Goal: Navigation & Orientation: Find specific page/section

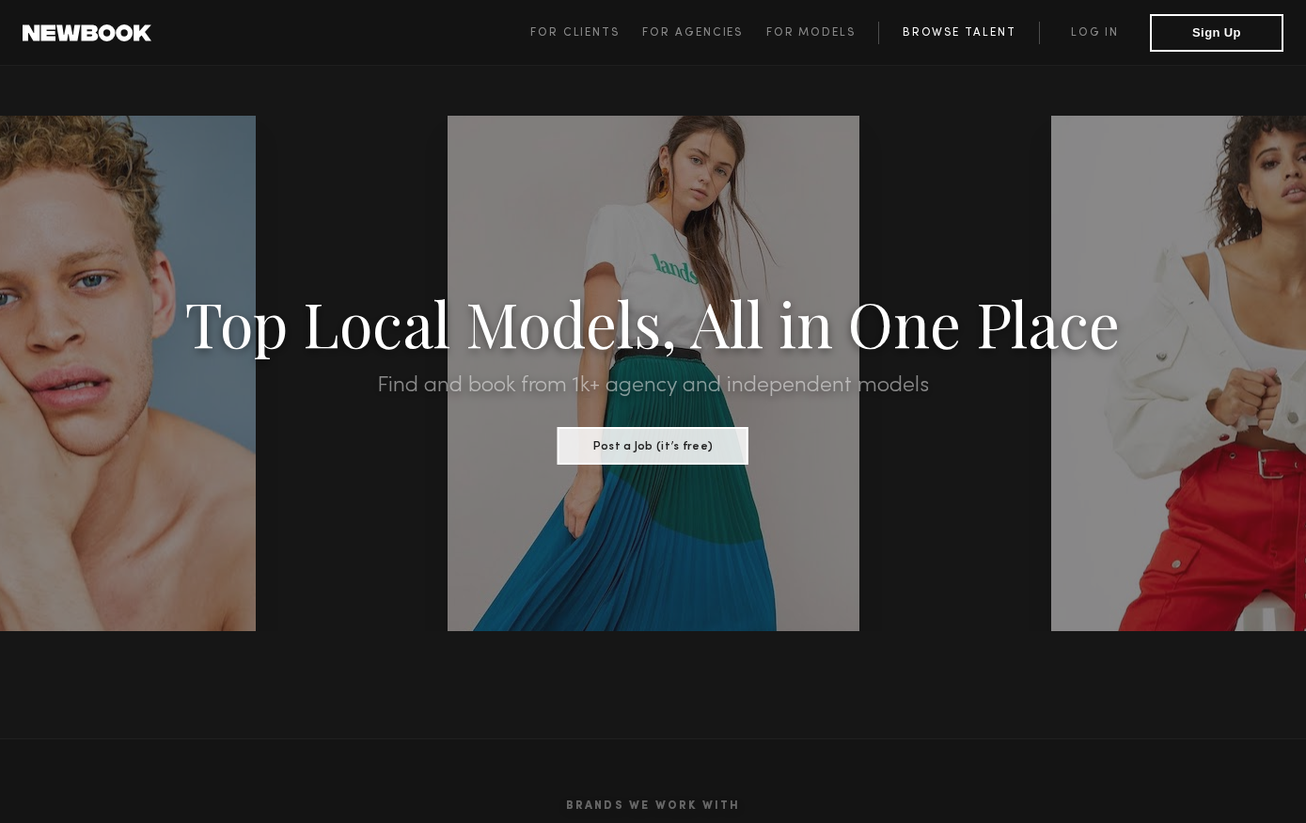
click at [956, 37] on link "Browse Talent" at bounding box center [958, 33] width 161 height 23
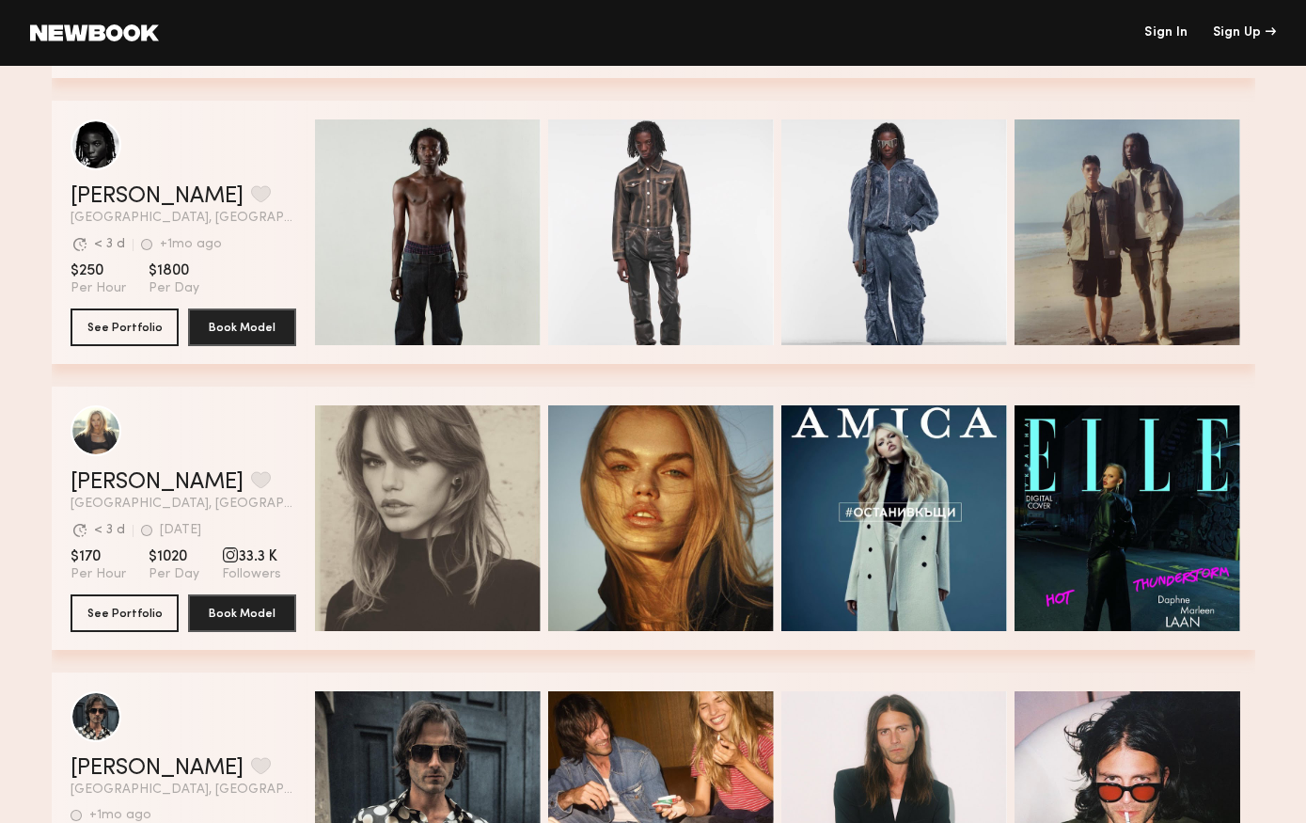
scroll to position [1079, 0]
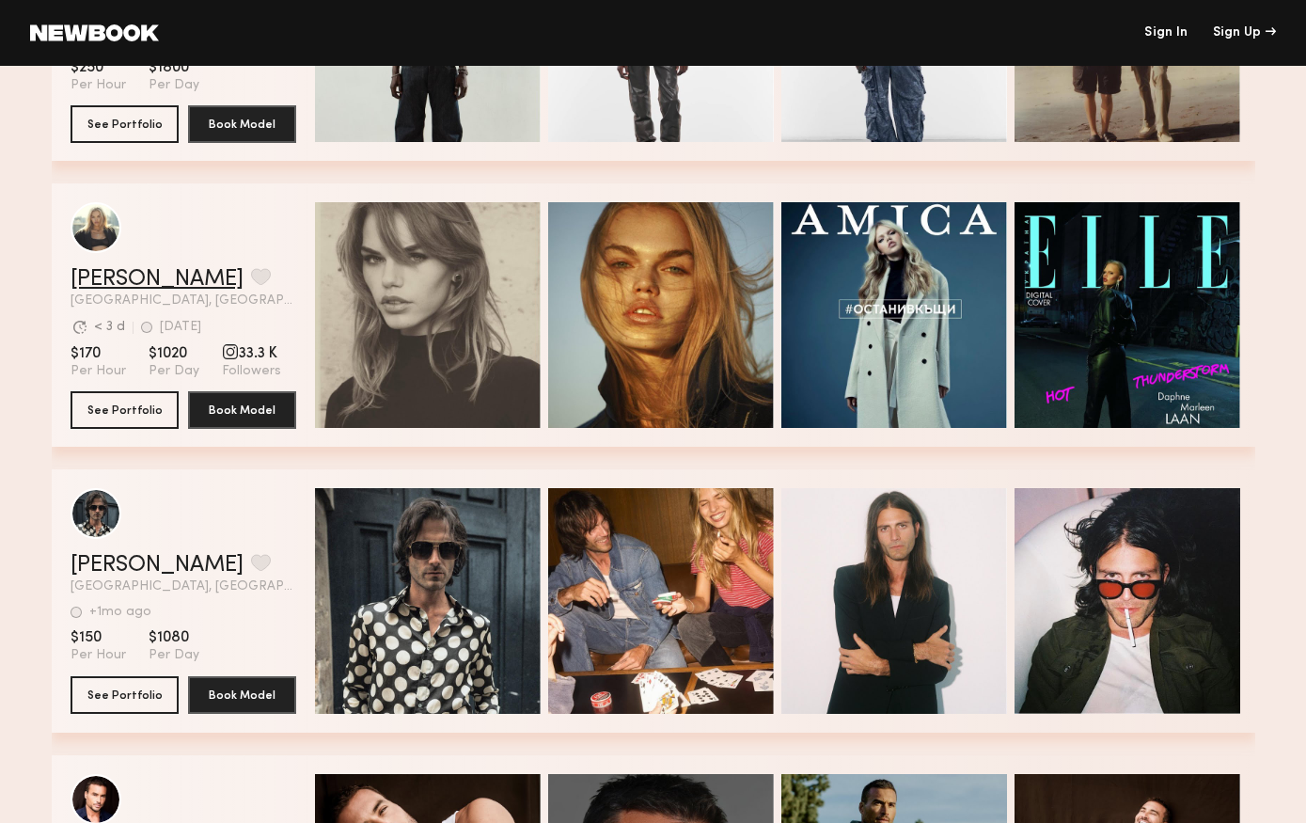
click at [140, 275] on link "Daphne L." at bounding box center [157, 279] width 173 height 23
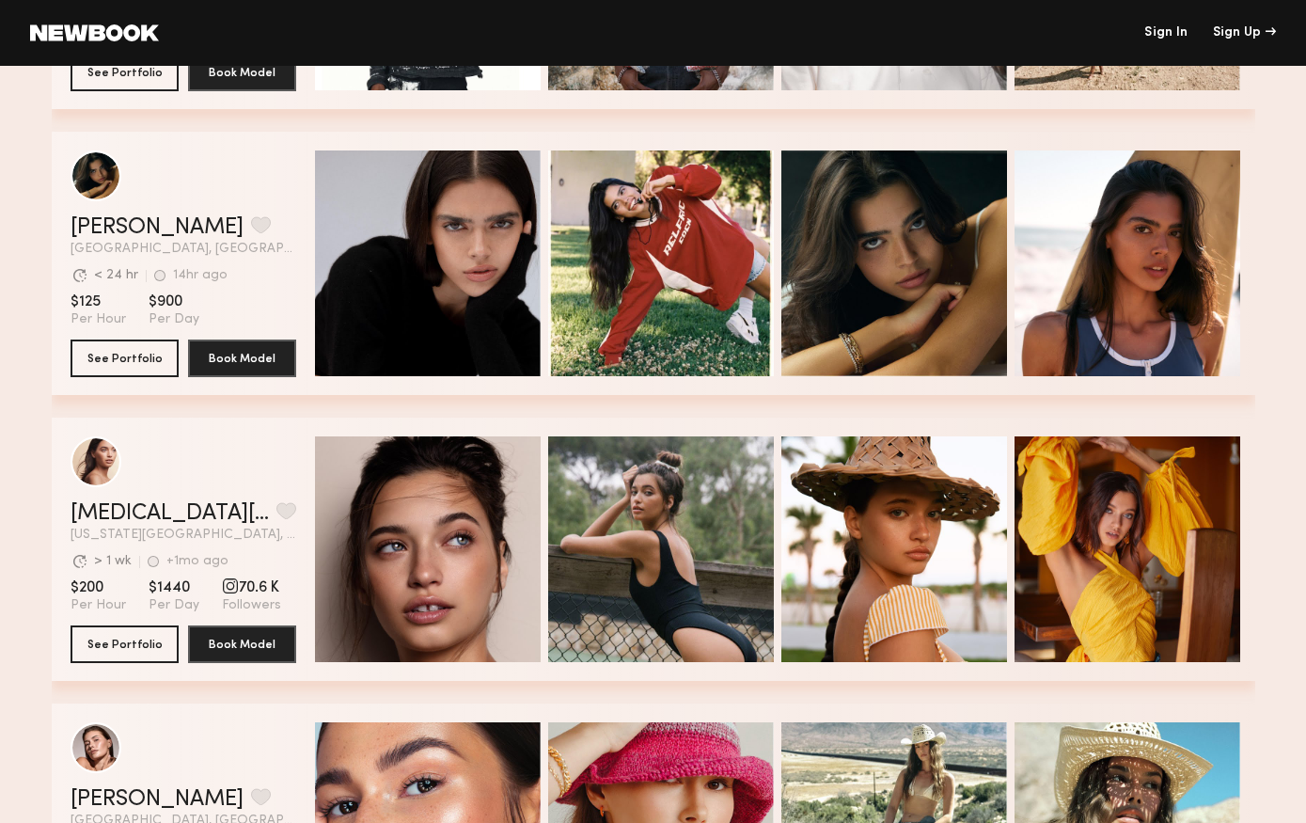
scroll to position [4575, 0]
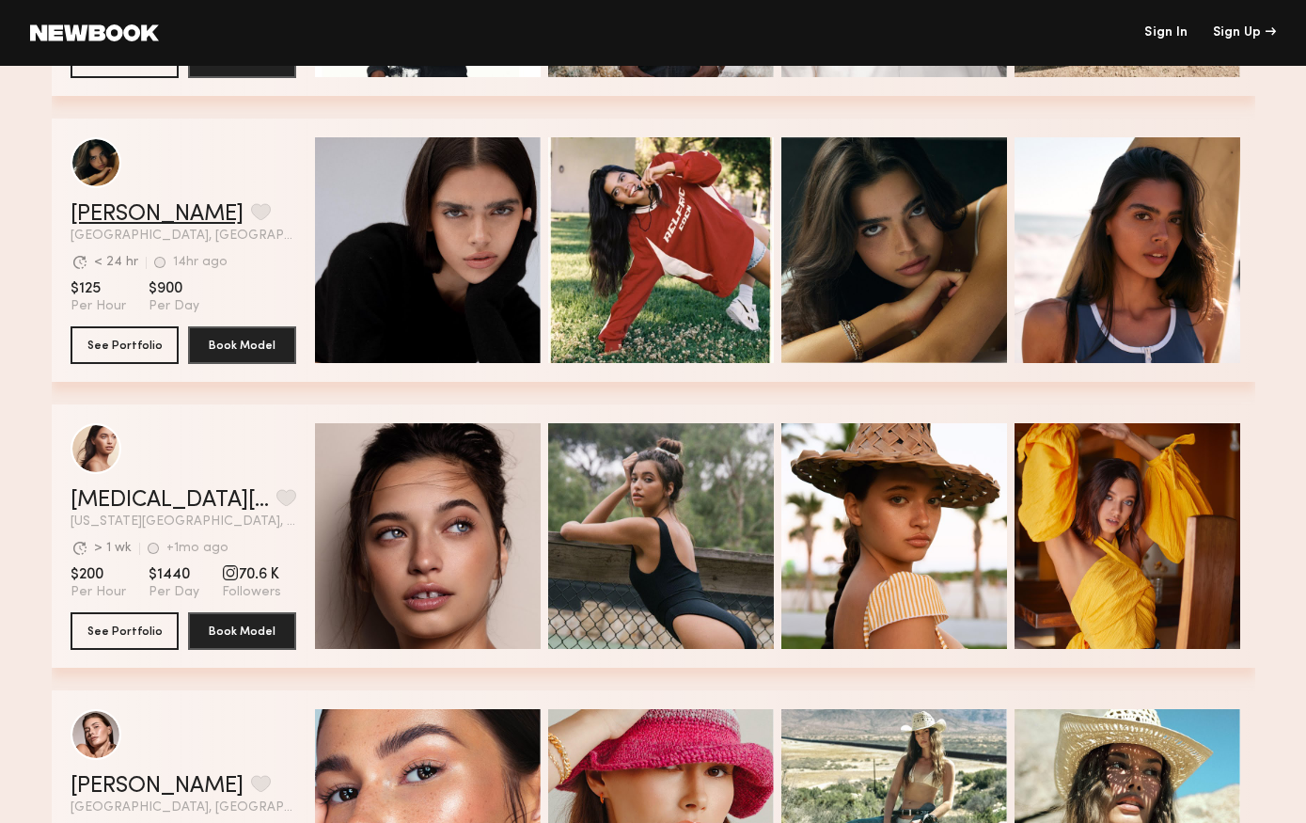
click at [134, 213] on link "Lauren S." at bounding box center [157, 214] width 173 height 23
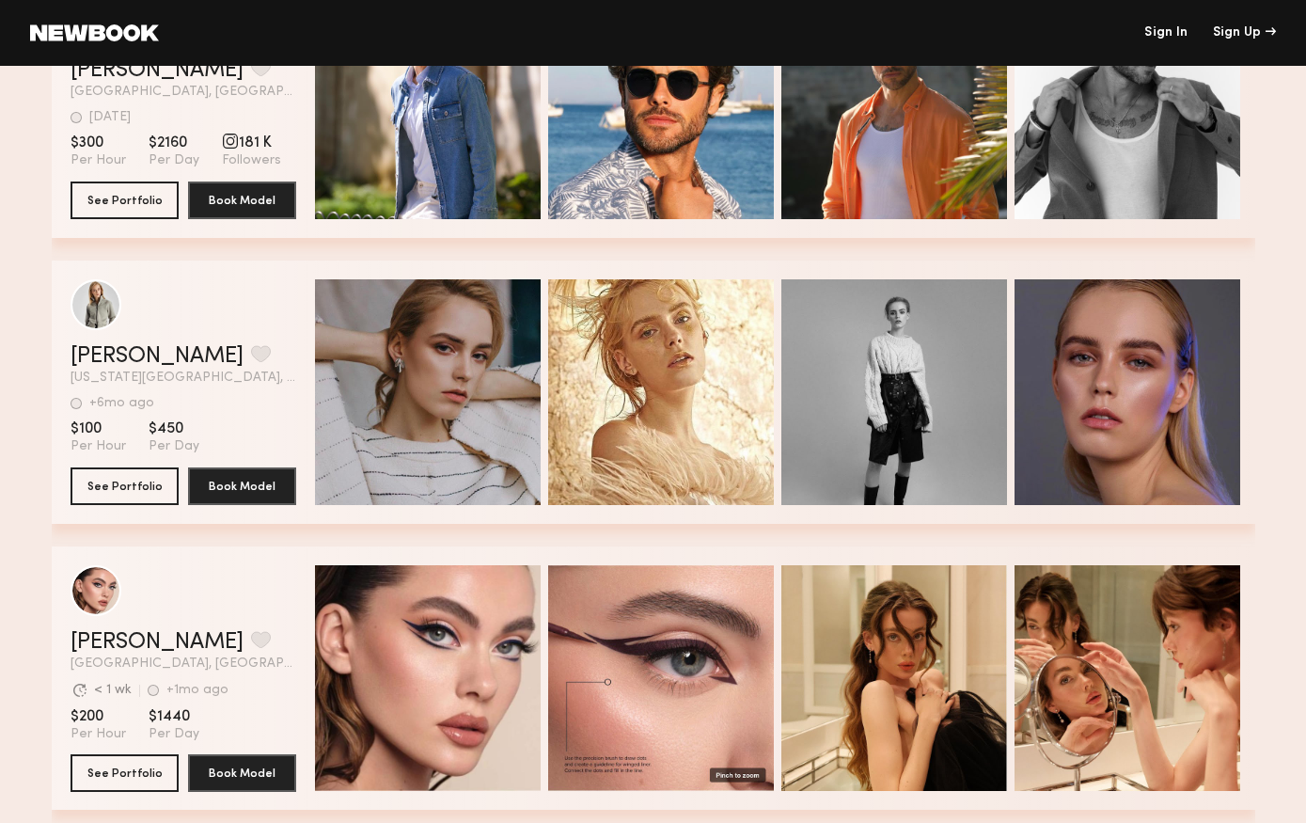
scroll to position [6059, 0]
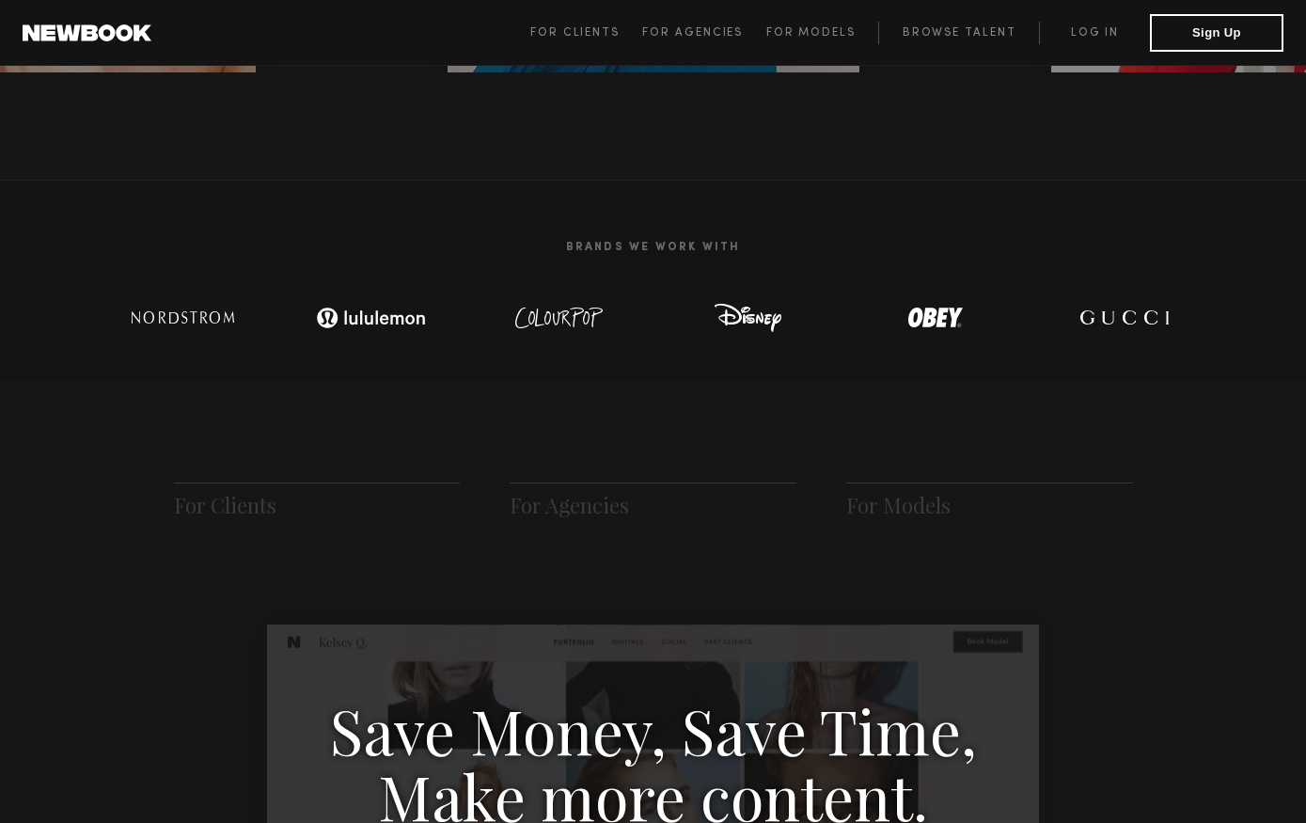
scroll to position [913, 0]
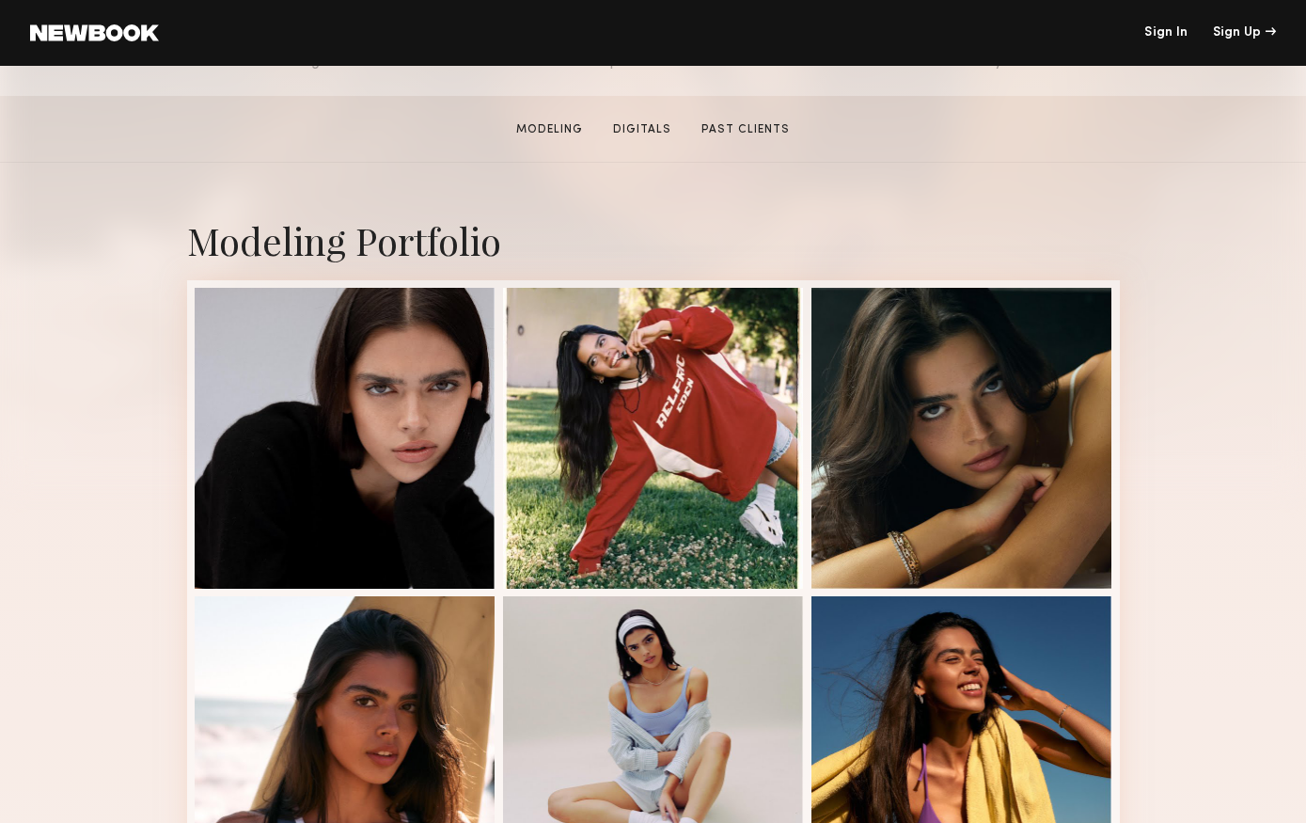
scroll to position [504, 0]
